Goal: Information Seeking & Learning: Learn about a topic

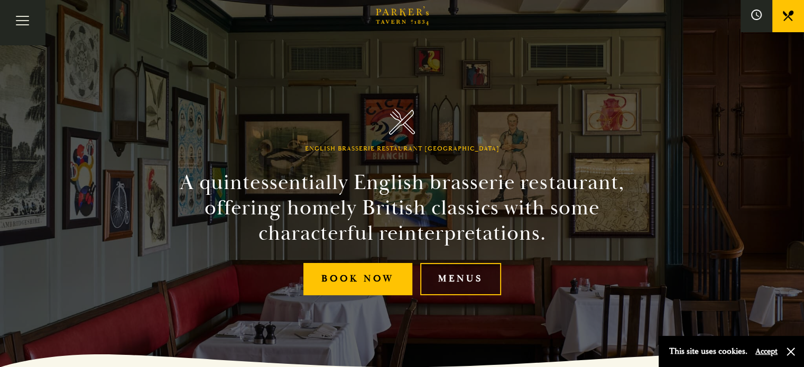
click at [473, 290] on link "Menus" at bounding box center [460, 279] width 81 height 32
click at [0, 0] on link "Bar" at bounding box center [0, 0] width 0 height 0
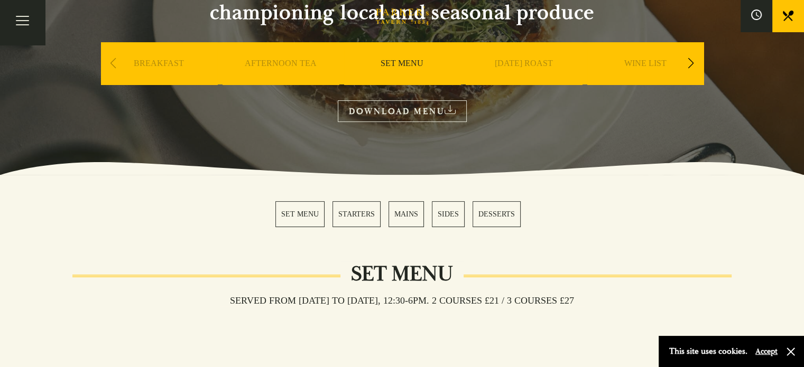
scroll to position [205, 0]
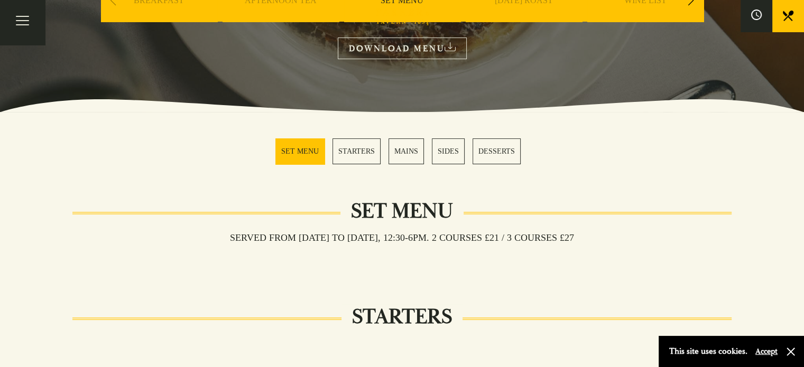
click at [397, 150] on link "MAINS" at bounding box center [405, 151] width 35 height 26
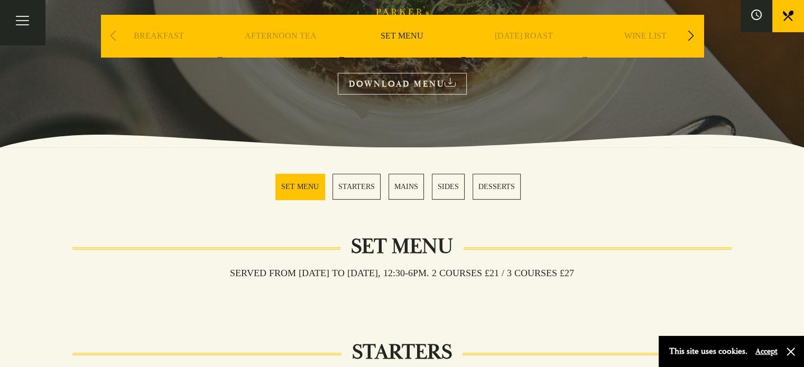
scroll to position [138, 0]
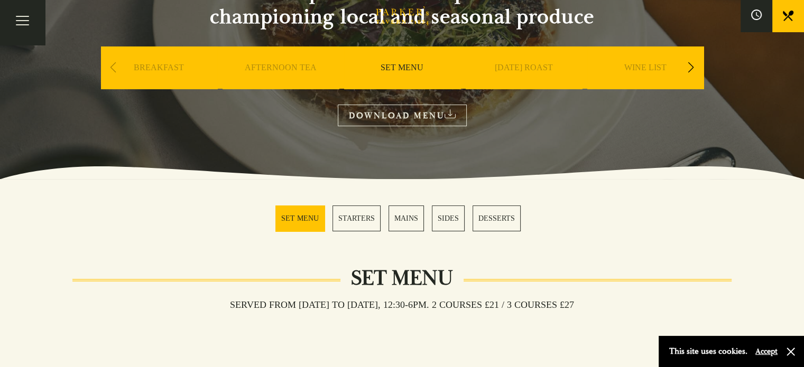
click at [113, 69] on div "Previous slide" at bounding box center [113, 67] width 14 height 23
click at [152, 67] on link "BREAKFAST" at bounding box center [159, 83] width 50 height 42
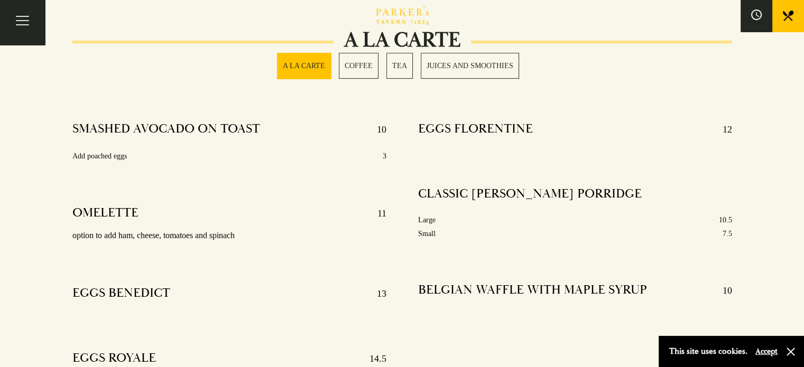
scroll to position [382, 0]
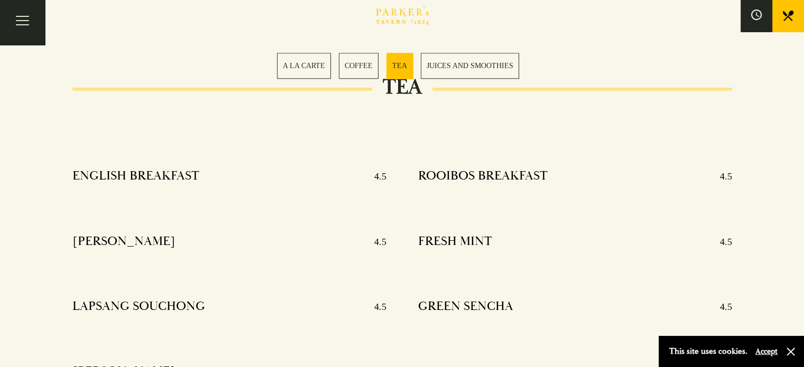
drag, startPoint x: 807, startPoint y: 96, endPoint x: 811, endPoint y: 208, distance: 112.1
click at [803, 208] on html "Brasserie Restaurant Cambridge | Parker's Tavern Cambridge Parker's Tavern is a…" at bounding box center [402, 44] width 804 height 2360
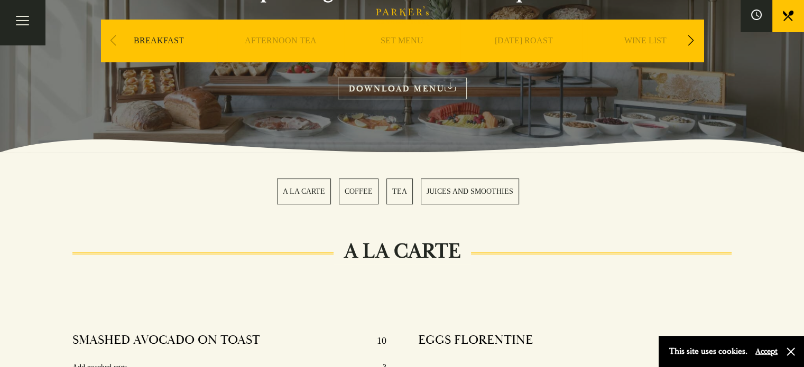
scroll to position [114, 0]
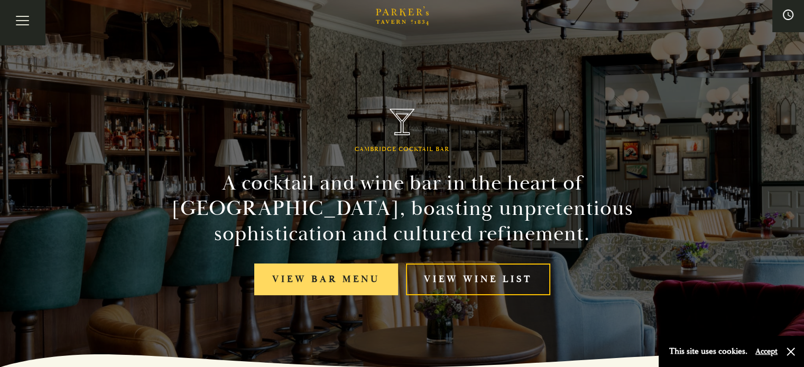
click at [268, 274] on link "View bar menu" at bounding box center [326, 280] width 144 height 32
